Goal: Find specific page/section: Find specific page/section

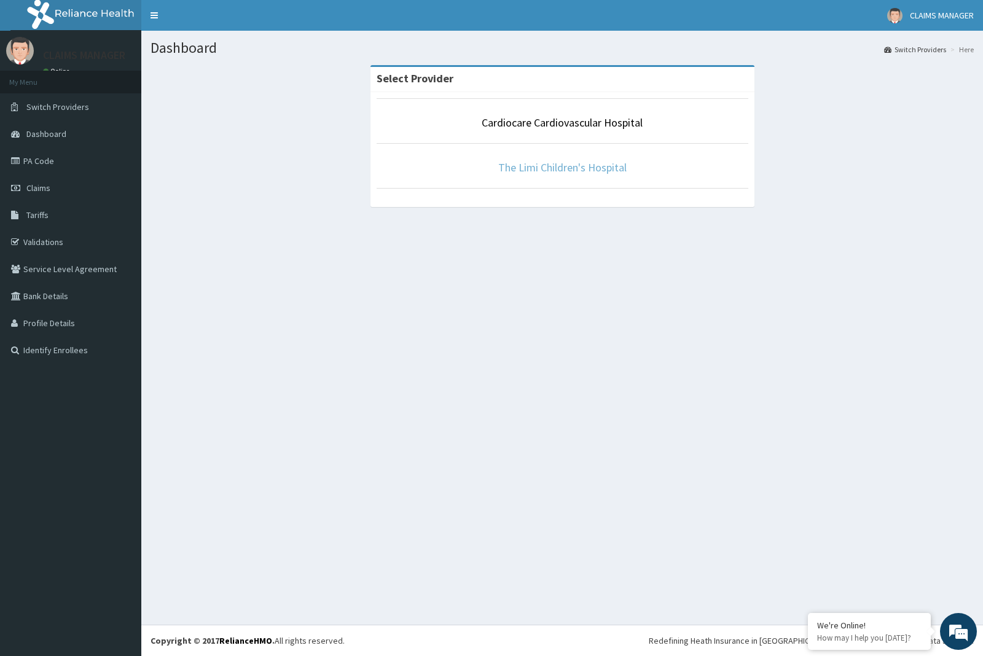
click at [520, 163] on link "The Limi Children's Hospital" at bounding box center [562, 167] width 128 height 14
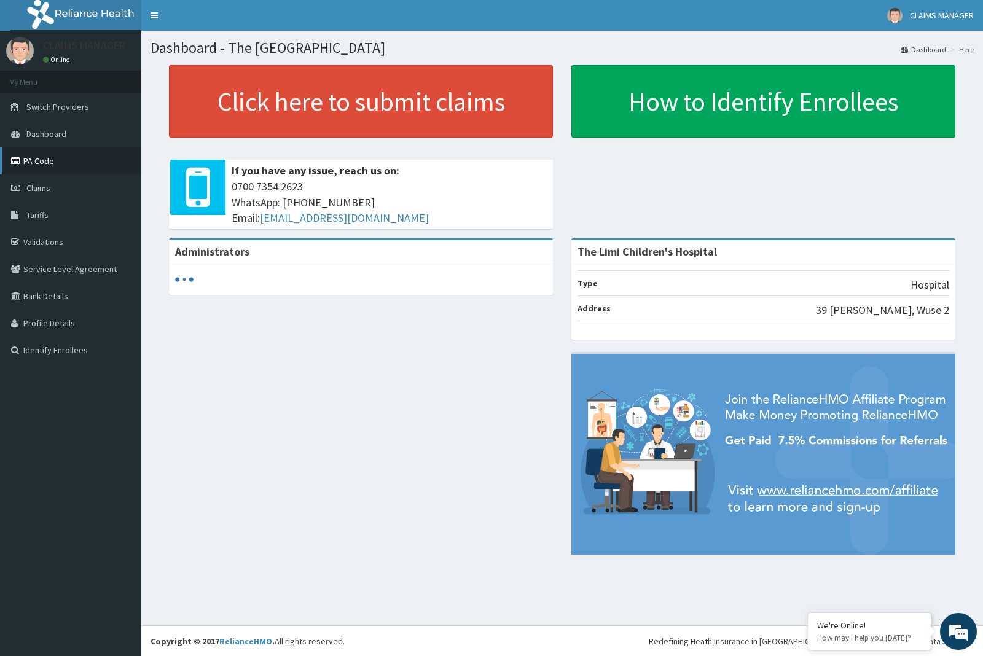
click at [31, 157] on link "PA Code" at bounding box center [70, 160] width 141 height 27
